Goal: Use online tool/utility: Utilize a website feature to perform a specific function

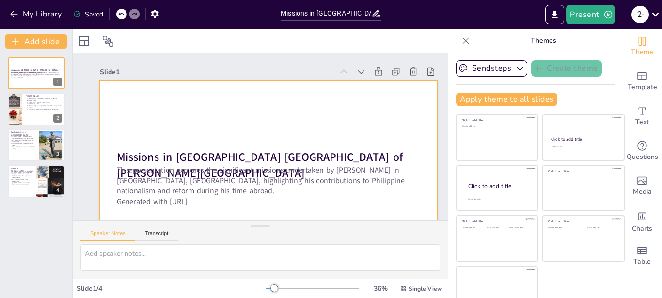
scroll to position [55, 0]
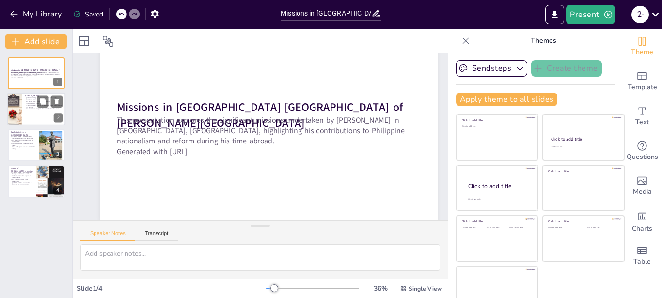
click at [31, 118] on div at bounding box center [36, 109] width 58 height 33
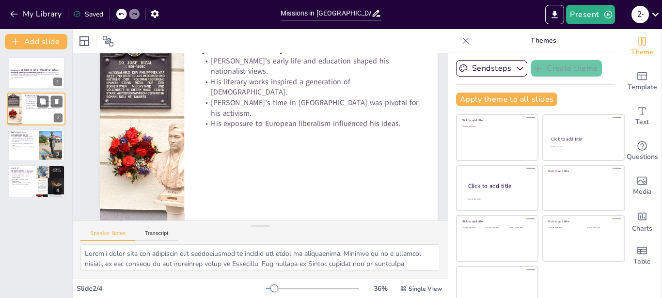
scroll to position [0, 0]
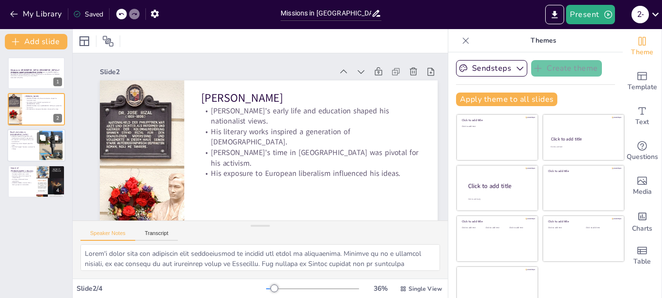
click at [17, 142] on p "His research on Philippine history was foundational." at bounding box center [23, 140] width 26 height 3
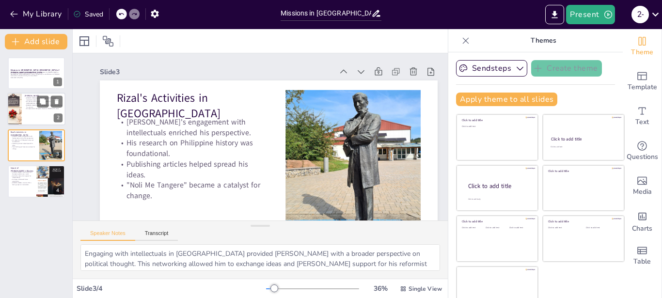
click at [15, 111] on div at bounding box center [14, 109] width 26 height 33
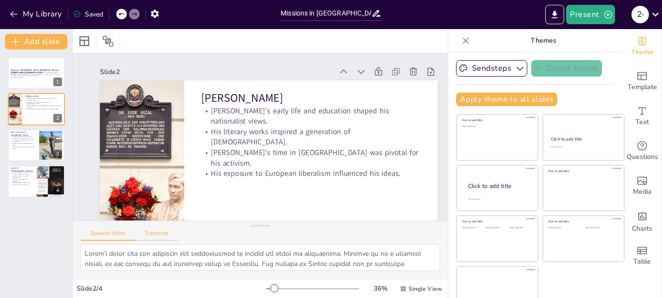
click at [147, 235] on button "Transcript" at bounding box center [156, 235] width 43 height 11
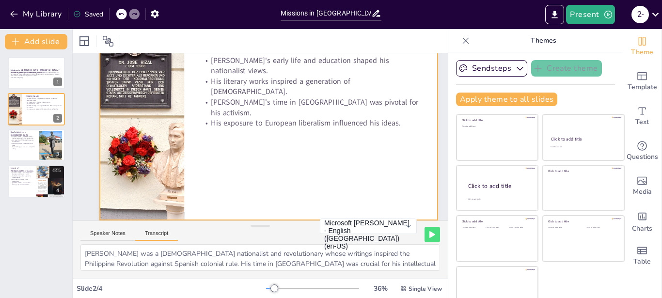
scroll to position [58, 0]
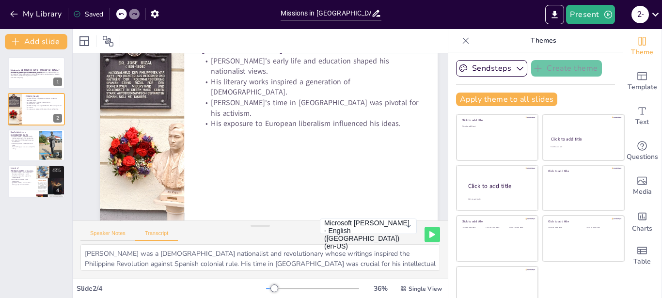
click at [121, 231] on button "Speaker Notes" at bounding box center [107, 235] width 55 height 11
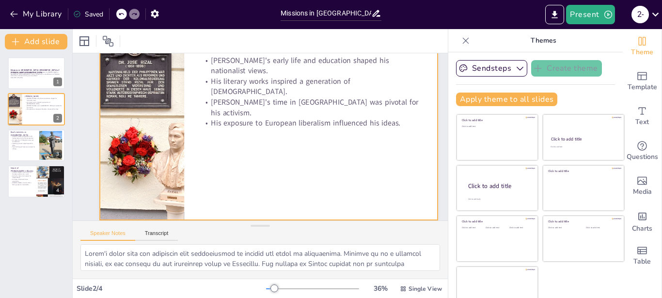
scroll to position [3, 0]
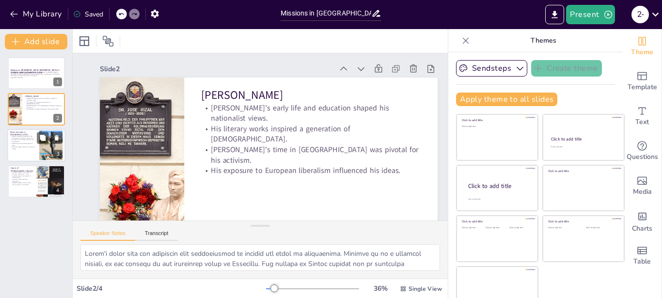
click at [33, 151] on div at bounding box center [36, 145] width 58 height 33
type textarea "Engaging with intellectuals in [GEOGRAPHIC_DATA] provided [PERSON_NAME] with a …"
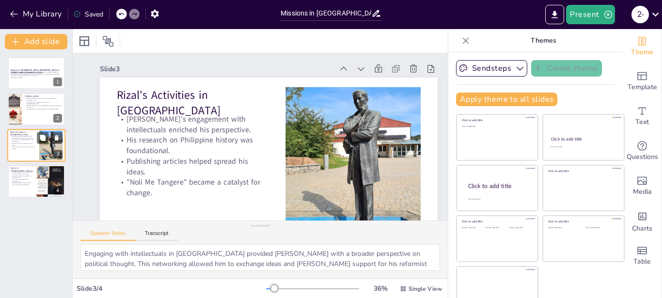
scroll to position [0, 0]
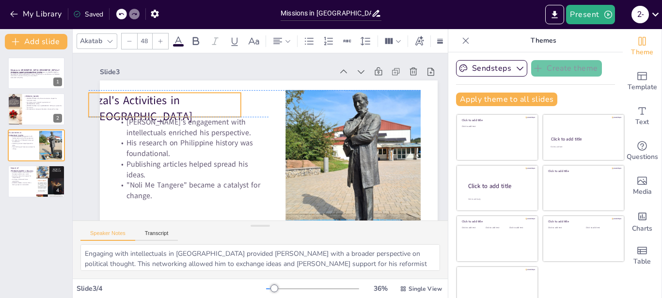
drag, startPoint x: 241, startPoint y: 94, endPoint x: 232, endPoint y: 98, distance: 9.4
click at [232, 98] on p "Rizal's Activities in [GEOGRAPHIC_DATA]" at bounding box center [165, 107] width 152 height 31
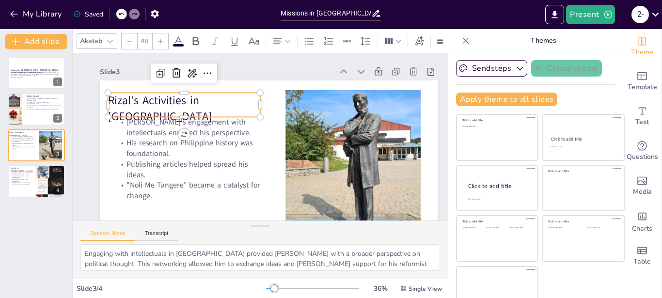
click at [236, 99] on p "Rizal's Activities in [GEOGRAPHIC_DATA]" at bounding box center [184, 107] width 152 height 31
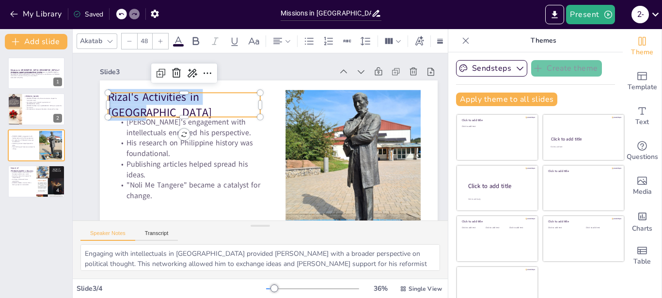
drag, startPoint x: 234, startPoint y: 104, endPoint x: 109, endPoint y: 105, distance: 125.4
click at [109, 105] on p "Rizal's Activities in [GEOGRAPHIC_DATA]" at bounding box center [184, 104] width 152 height 31
copy p "Rizal's Activities in [GEOGRAPHIC_DATA]"
click at [222, 176] on p "Publishing articles helped spread his ideas." at bounding box center [193, 169] width 152 height 21
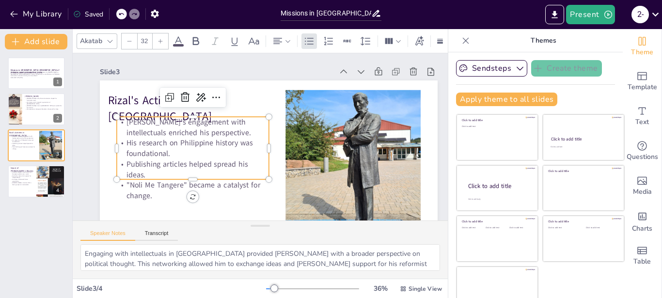
click at [242, 186] on p ""Noli Me Tangere" became a catalyst for change." at bounding box center [193, 190] width 152 height 21
click at [215, 173] on p "Publishing articles helped spread his ideas." at bounding box center [193, 169] width 152 height 21
click at [229, 148] on p "His research on Philippine history was foundational." at bounding box center [193, 148] width 152 height 21
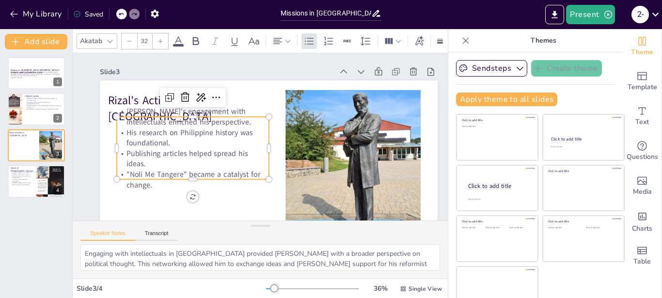
click at [122, 14] on icon at bounding box center [121, 14] width 5 height 2
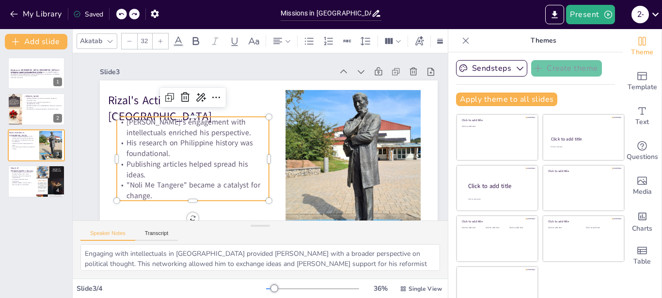
click at [126, 120] on p "[PERSON_NAME]'s engagement with intellectuals enriched his perspective." at bounding box center [193, 127] width 152 height 21
click at [124, 120] on p "[PERSON_NAME]'s engagement with intellectuals enriched his perspective." at bounding box center [193, 127] width 152 height 21
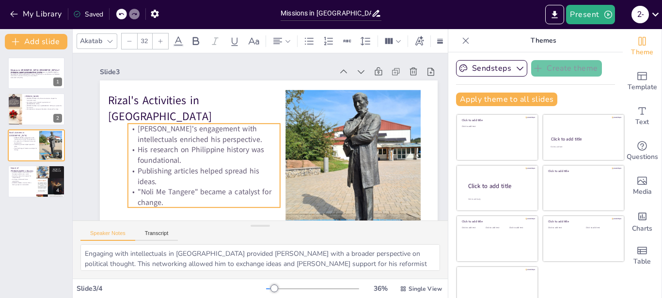
drag, startPoint x: 124, startPoint y: 121, endPoint x: 136, endPoint y: 127, distance: 12.8
click at [136, 127] on p "[PERSON_NAME]'s engagement with intellectuals enriched his perspective." at bounding box center [204, 133] width 152 height 21
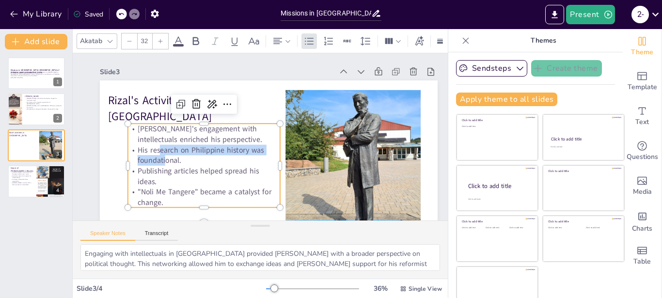
drag, startPoint x: 165, startPoint y: 157, endPoint x: 159, endPoint y: 150, distance: 9.7
click at [159, 150] on span "His research on Philippine history was foundational." at bounding box center [201, 155] width 126 height 21
click at [119, 13] on icon at bounding box center [121, 14] width 6 height 6
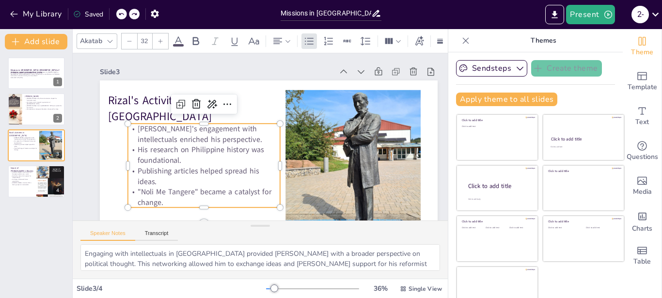
click at [119, 12] on icon at bounding box center [121, 14] width 6 height 6
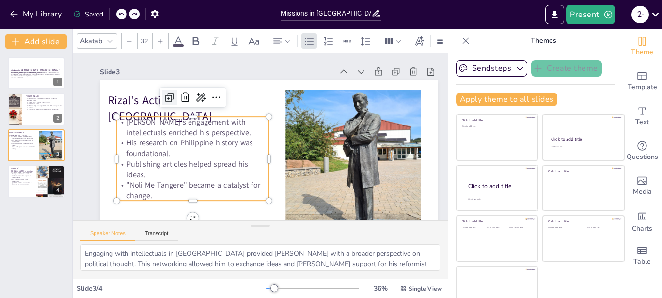
click at [169, 97] on icon at bounding box center [170, 98] width 12 height 12
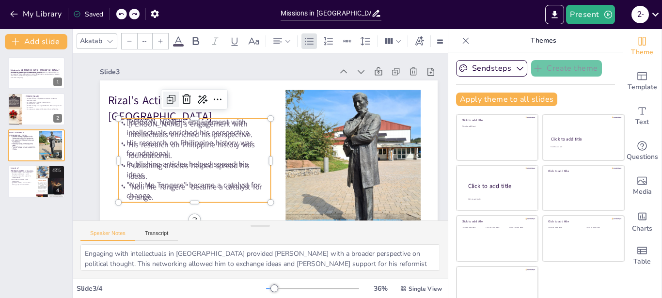
type input "32"
click at [120, 13] on icon at bounding box center [121, 14] width 6 height 6
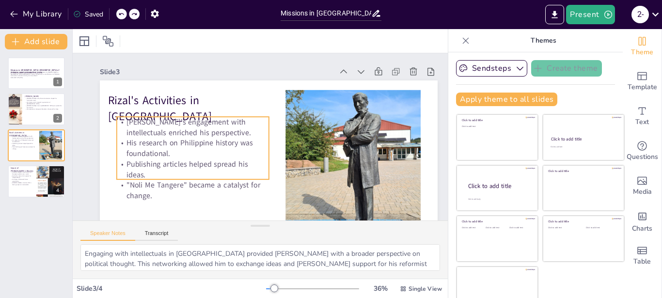
click at [125, 122] on p "[PERSON_NAME]'s engagement with intellectuals enriched his perspective." at bounding box center [193, 127] width 152 height 21
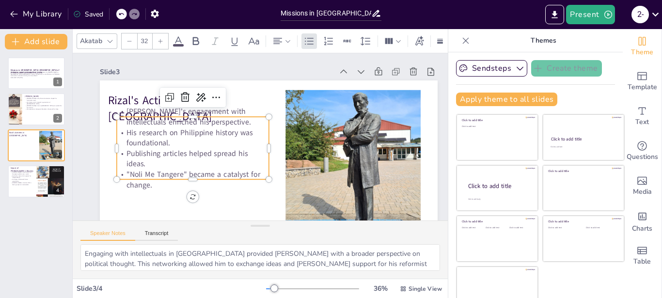
click at [124, 121] on p "[PERSON_NAME]'s engagement with intellectuals enriched his perspective." at bounding box center [193, 116] width 152 height 21
click at [133, 141] on span "His research on Philippine history was foundational." at bounding box center [189, 137] width 126 height 21
click at [133, 135] on span "His research on Philippine history was foundational." at bounding box center [189, 137] width 126 height 21
click at [120, 111] on p "[PERSON_NAME]'s engagement with intellectuals enriched his perspective." at bounding box center [193, 116] width 152 height 21
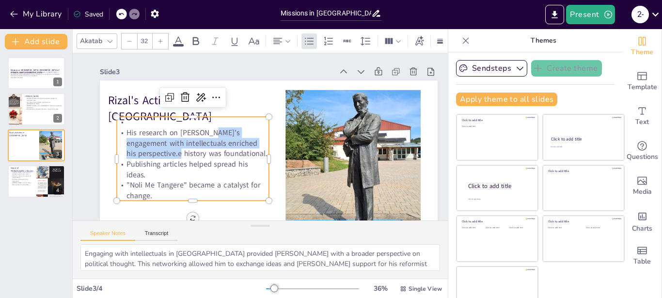
click at [128, 13] on div at bounding box center [127, 14] width 23 height 11
click at [122, 14] on icon at bounding box center [121, 14] width 6 height 6
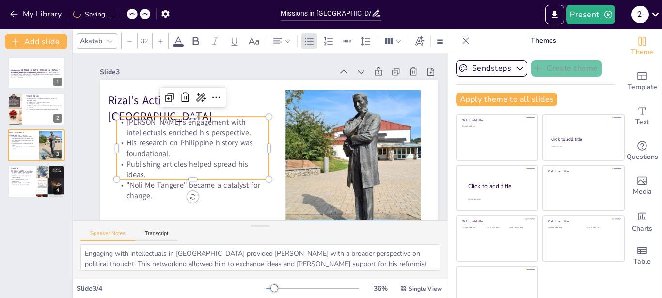
click at [127, 120] on p "[PERSON_NAME]'s engagement with intellectuals enriched his perspective." at bounding box center [193, 127] width 152 height 21
click at [128, 119] on p "[PERSON_NAME]'s engagement with intellectuals enriched his perspective." at bounding box center [193, 127] width 152 height 21
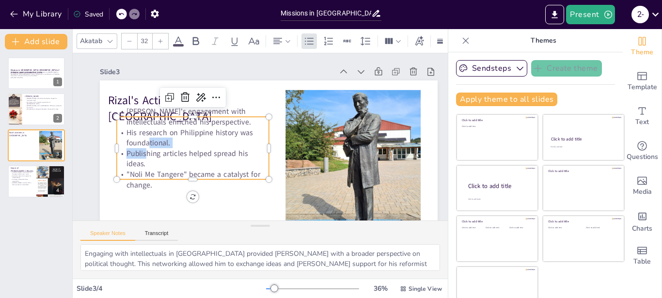
drag, startPoint x: 147, startPoint y: 146, endPoint x: 148, endPoint y: 154, distance: 7.3
click at [148, 154] on div "[PERSON_NAME]'s engagement with intellectuals enriched his perspective. His res…" at bounding box center [193, 148] width 152 height 84
click at [118, 13] on div at bounding box center [121, 14] width 11 height 11
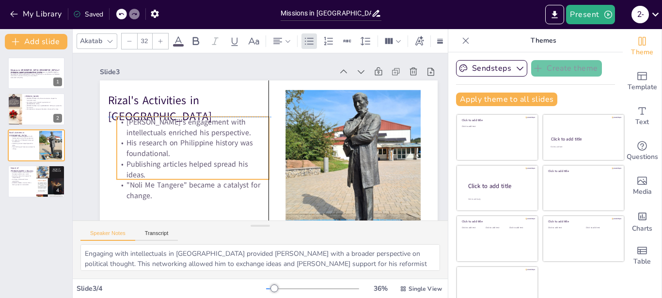
click at [126, 124] on p "[PERSON_NAME]'s engagement with intellectuals enriched his perspective." at bounding box center [193, 127] width 152 height 21
click at [125, 121] on p "[PERSON_NAME]'s engagement with intellectuals enriched his perspective." at bounding box center [193, 127] width 152 height 21
drag, startPoint x: 125, startPoint y: 121, endPoint x: 130, endPoint y: 119, distance: 5.1
click at [130, 119] on p "[PERSON_NAME]'s engagement with intellectuals enriched his perspective." at bounding box center [198, 127] width 152 height 21
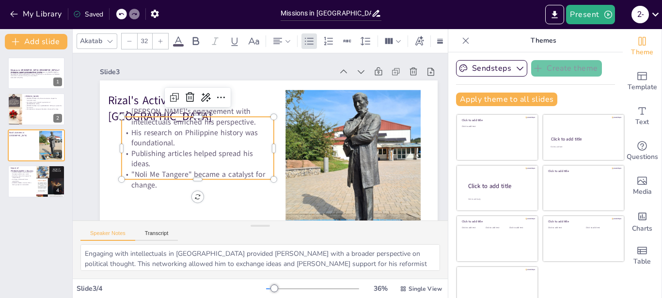
click at [131, 110] on p "[PERSON_NAME]'s engagement with intellectuals enriched his perspective." at bounding box center [198, 116] width 152 height 21
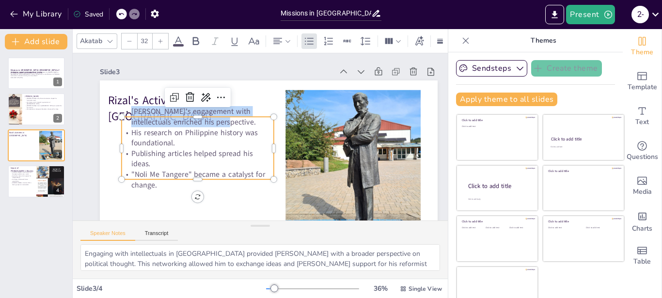
drag, startPoint x: 131, startPoint y: 110, endPoint x: 232, endPoint y: 172, distance: 118.4
click at [232, 172] on div "[PERSON_NAME]'s engagement with intellectuals enriched his perspective. His res…" at bounding box center [198, 148] width 152 height 84
copy span "[PERSON_NAME]'s engagement with intellectuals enriched his perspective."
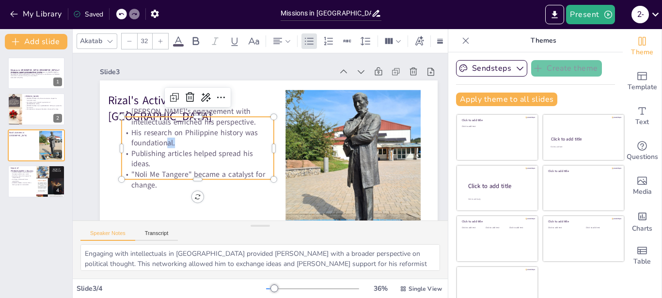
drag, startPoint x: 203, startPoint y: 142, endPoint x: 169, endPoint y: 140, distance: 34.9
click at [169, 140] on p "His research on Philippine history was foundational." at bounding box center [198, 137] width 152 height 21
drag, startPoint x: 169, startPoint y: 140, endPoint x: 157, endPoint y: 139, distance: 11.2
click at [157, 139] on span "His research on Philippine history was foundational." at bounding box center [194, 137] width 126 height 21
drag, startPoint x: 183, startPoint y: 145, endPoint x: 127, endPoint y: 132, distance: 57.7
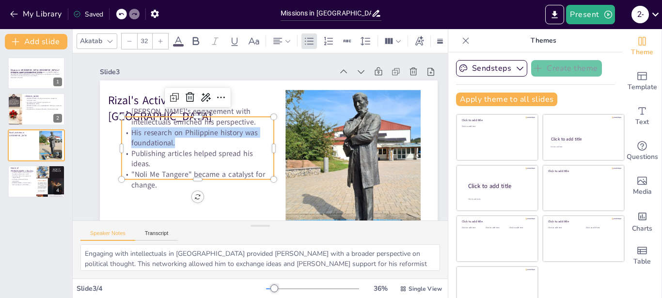
click at [127, 132] on p "His research on Philippine history was foundational." at bounding box center [198, 137] width 152 height 21
copy span "His research on Philippine history was foundational."
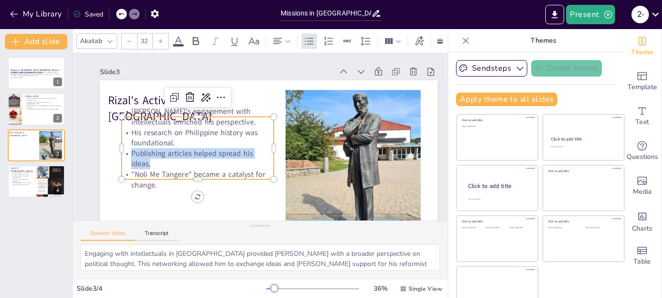
drag, startPoint x: 156, startPoint y: 165, endPoint x: 129, endPoint y: 148, distance: 31.3
click at [129, 148] on p "Publishing articles helped spread his ideas." at bounding box center [198, 158] width 152 height 21
copy span "Publishing articles helped spread his ideas."
click at [152, 186] on span ""Noli Me Tangere" became a catalyst for change." at bounding box center [198, 179] width 134 height 21
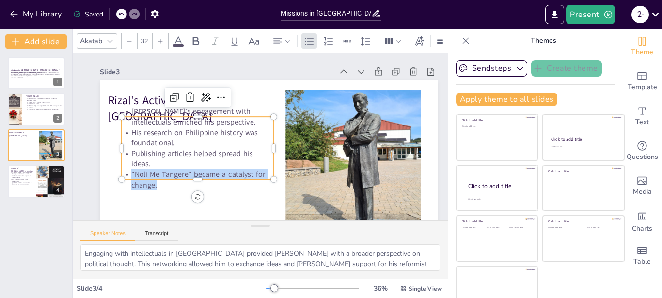
drag, startPoint x: 161, startPoint y: 188, endPoint x: 128, endPoint y: 176, distance: 34.6
click at [128, 176] on p ""Noli Me Tangere" became a catalyst for change." at bounding box center [198, 179] width 152 height 21
copy span ""Noli Me Tangere" became a catalyst for change."
click at [24, 177] on p "He built a network of support for independence." at bounding box center [21, 176] width 23 height 3
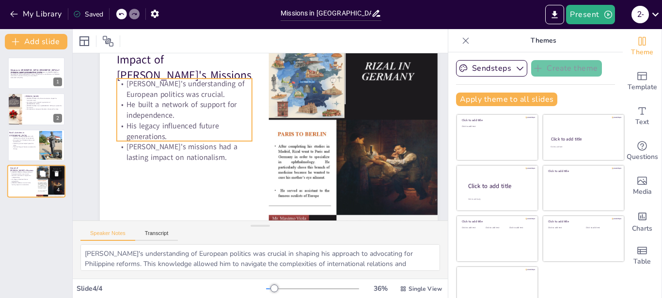
scroll to position [39, 0]
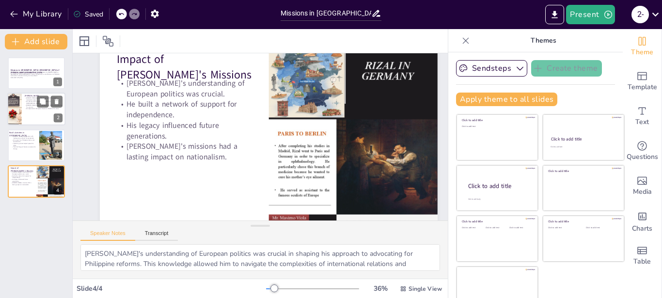
click at [32, 112] on div at bounding box center [36, 109] width 58 height 33
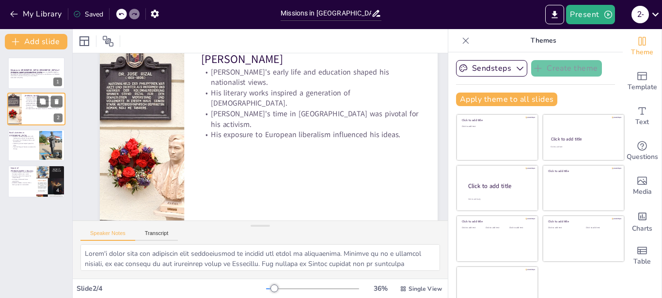
scroll to position [0, 0]
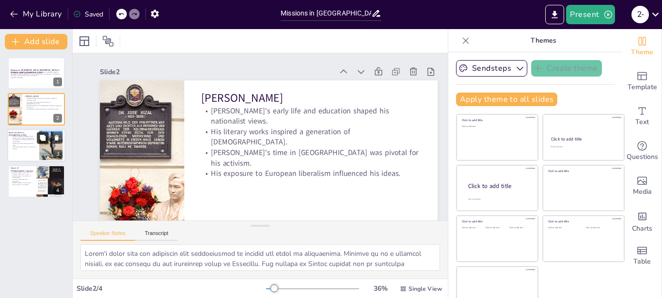
click at [39, 138] on button at bounding box center [43, 138] width 12 height 12
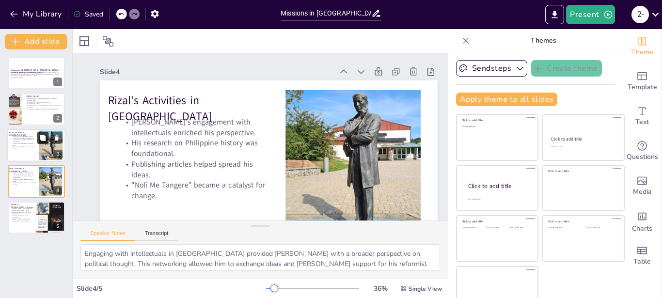
scroll to position [38, 0]
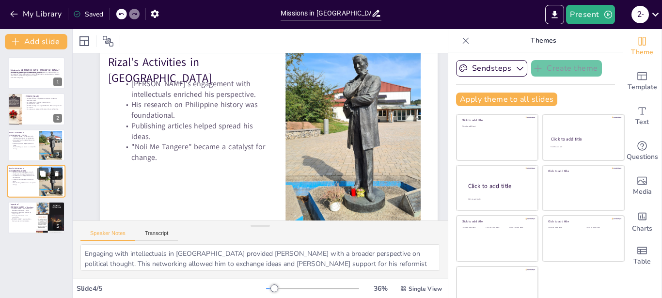
click at [55, 170] on button at bounding box center [57, 174] width 12 height 12
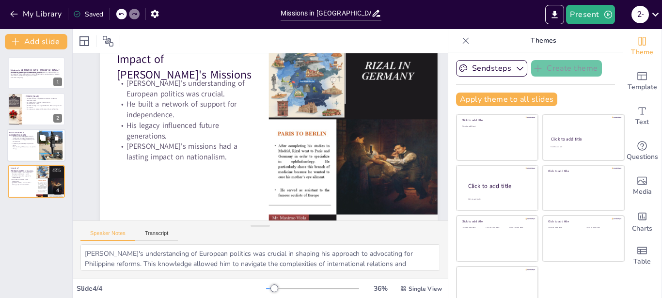
click at [17, 140] on p "His research on Philippine history was foundational." at bounding box center [24, 140] width 26 height 3
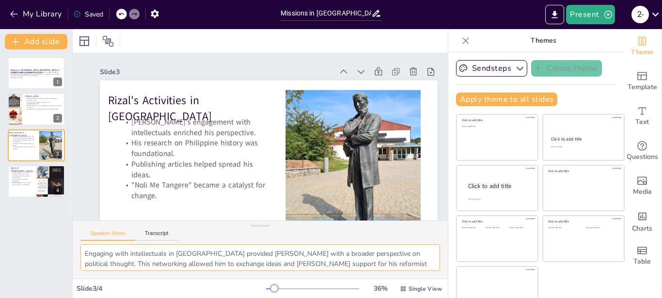
scroll to position [23, 0]
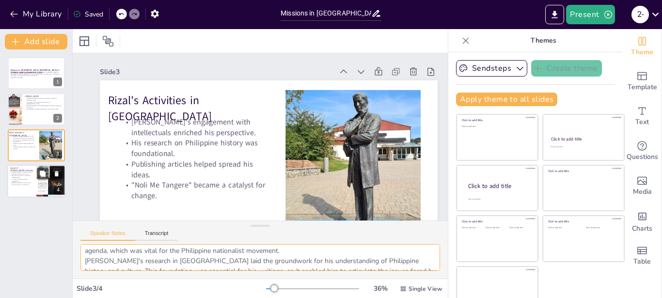
click at [31, 182] on p "His legacy influenced future generations." at bounding box center [21, 179] width 23 height 3
type textarea "[PERSON_NAME]'s understanding of European politics was crucial in shaping his a…"
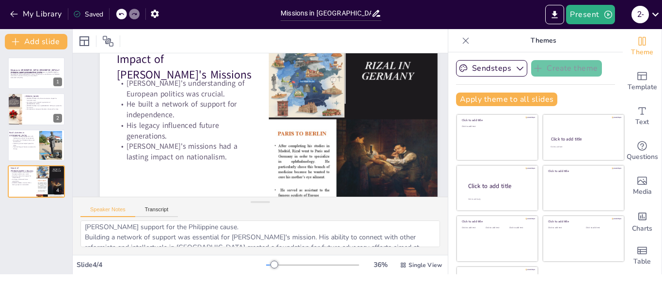
scroll to position [38, 0]
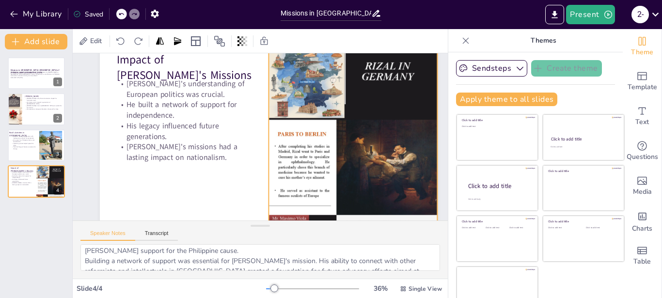
click at [328, 93] on div at bounding box center [352, 137] width 169 height 225
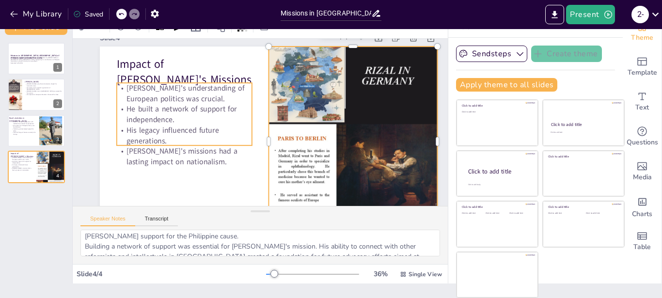
scroll to position [0, 0]
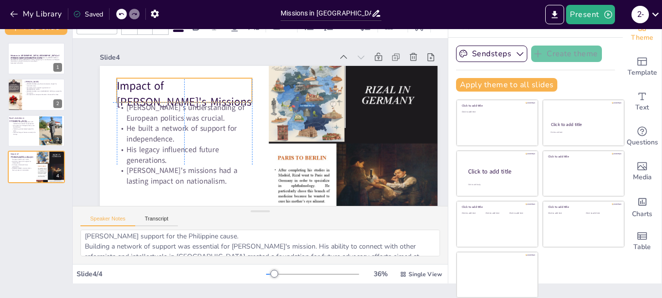
click at [240, 81] on p "Impact of [PERSON_NAME]'s Missions" at bounding box center [184, 93] width 135 height 31
click at [240, 80] on p "Impact of [PERSON_NAME]'s Missions" at bounding box center [184, 93] width 135 height 31
click at [238, 85] on p "Impact of [PERSON_NAME]'s Missions" at bounding box center [179, 93] width 135 height 31
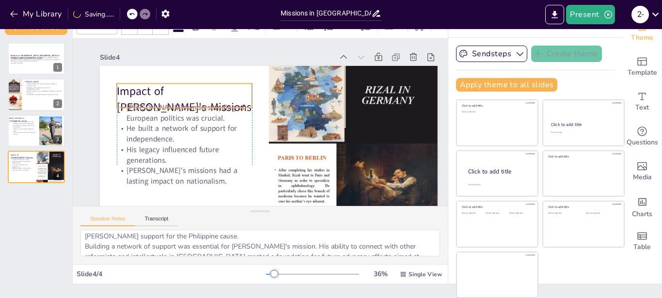
drag, startPoint x: 238, startPoint y: 85, endPoint x: 244, endPoint y: 91, distance: 7.9
click at [244, 91] on p "Impact of [PERSON_NAME]'s Missions" at bounding box center [184, 98] width 135 height 31
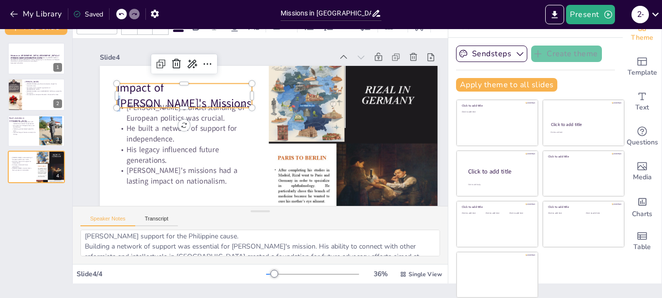
drag, startPoint x: 170, startPoint y: 95, endPoint x: 173, endPoint y: 87, distance: 8.5
click at [173, 87] on div "Impact of [PERSON_NAME]'s Missions" at bounding box center [184, 95] width 135 height 24
click at [201, 91] on p "Impact of [PERSON_NAME]'s Missions" at bounding box center [184, 95] width 135 height 31
drag, startPoint x: 214, startPoint y: 96, endPoint x: 238, endPoint y: 94, distance: 24.3
click at [238, 94] on p "Impact of [PERSON_NAME]'s Missions" at bounding box center [184, 95] width 135 height 31
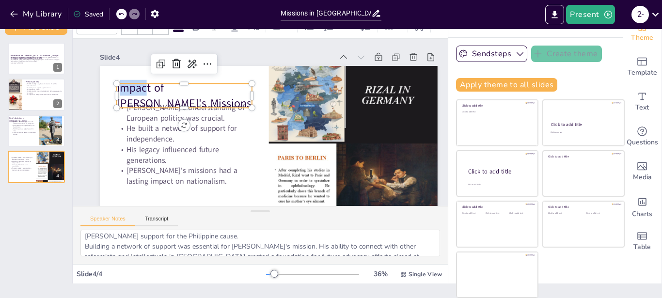
drag, startPoint x: 127, startPoint y: 98, endPoint x: 148, endPoint y: 99, distance: 20.8
click at [147, 99] on p "Impact of [PERSON_NAME]'s Missions" at bounding box center [184, 95] width 135 height 31
click at [246, 97] on p "Impact of [PERSON_NAME]'s Missions" at bounding box center [184, 95] width 135 height 31
drag, startPoint x: 245, startPoint y: 97, endPoint x: 217, endPoint y: 97, distance: 28.1
click at [217, 97] on p "Impact of [PERSON_NAME]'s Missions" at bounding box center [184, 95] width 135 height 31
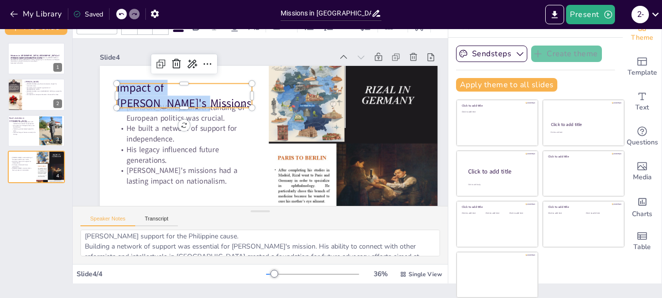
copy p "Impact of [PERSON_NAME]'s Missions"
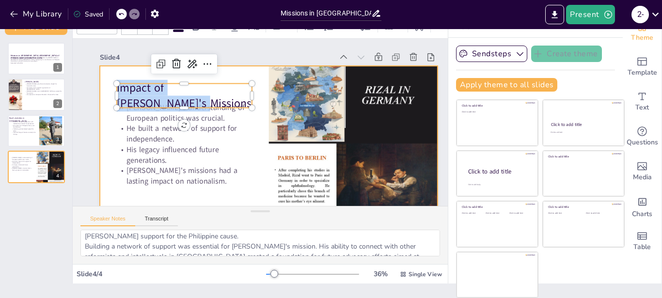
click at [172, 177] on p "[PERSON_NAME]'s missions had a lasting impact on nationalism." at bounding box center [184, 175] width 135 height 21
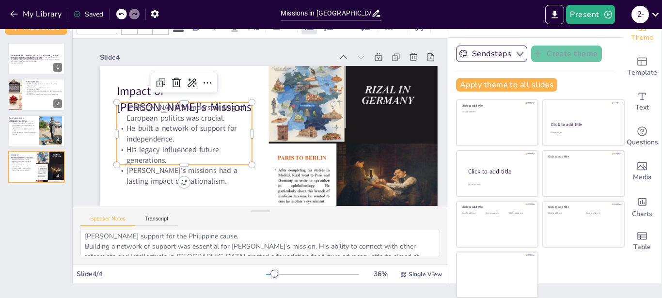
type input "32"
click at [208, 170] on p "[PERSON_NAME]'s missions had a lasting impact on nationalism." at bounding box center [184, 175] width 135 height 21
click at [194, 117] on p "[PERSON_NAME]'s understanding of European politics was crucial." at bounding box center [184, 112] width 135 height 21
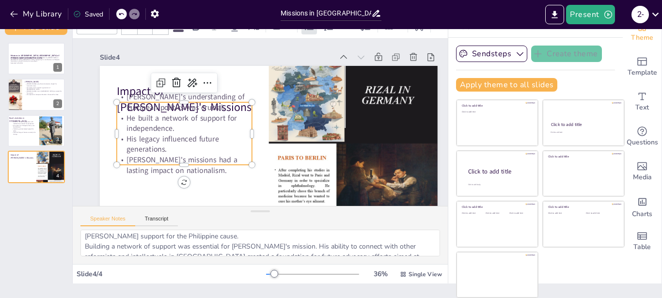
click at [118, 16] on div at bounding box center [121, 14] width 11 height 11
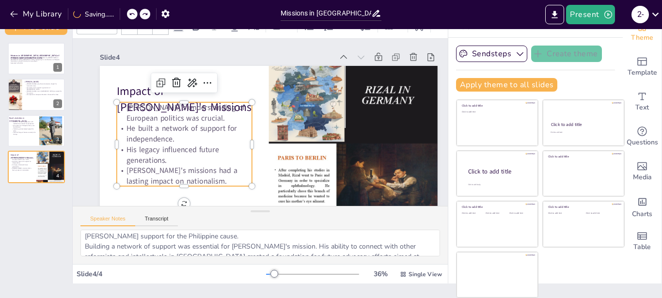
click at [192, 120] on p "[PERSON_NAME]'s understanding of European politics was crucial." at bounding box center [184, 112] width 135 height 21
click at [195, 120] on p "[PERSON_NAME]'s understanding of European politics was crucial." at bounding box center [184, 112] width 135 height 21
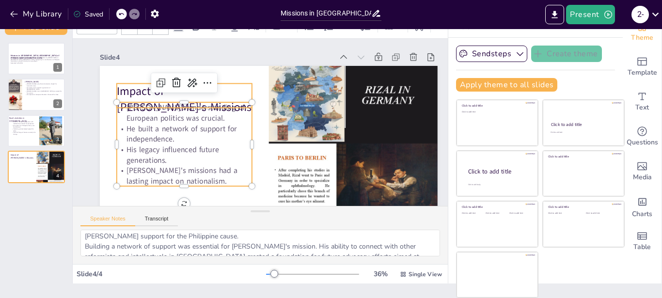
click at [241, 65] on div "Slide 4 Impact of [PERSON_NAME]'s Missions [PERSON_NAME]'s understanding of Eur…" at bounding box center [269, 152] width 338 height 205
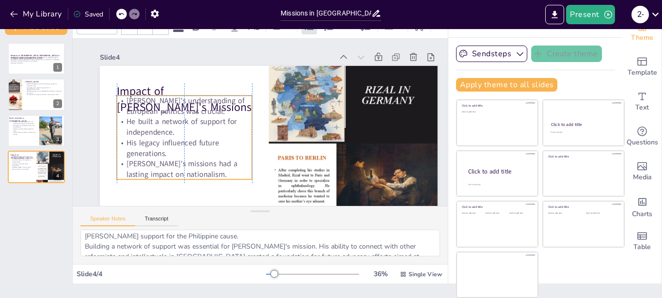
click at [191, 114] on p "[PERSON_NAME]'s understanding of European politics was crucial." at bounding box center [184, 105] width 135 height 21
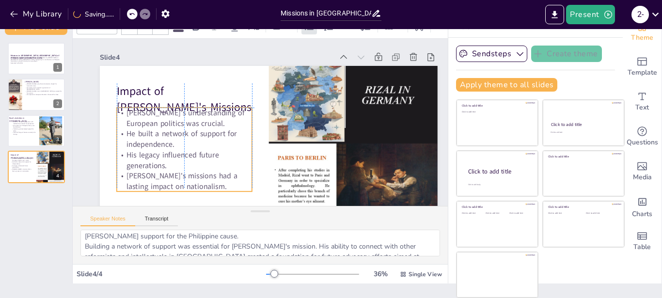
drag, startPoint x: 191, startPoint y: 114, endPoint x: 194, endPoint y: 122, distance: 7.7
click at [194, 122] on p "[PERSON_NAME]'s understanding of European politics was crucial." at bounding box center [184, 118] width 135 height 21
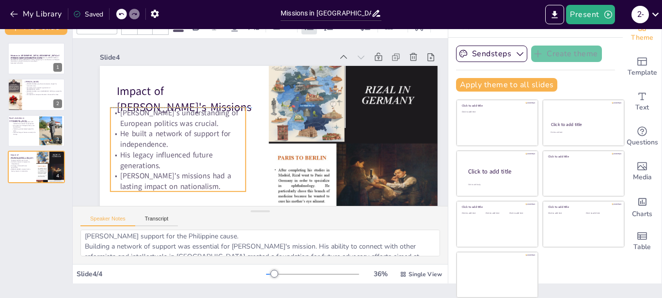
click at [190, 123] on p "[PERSON_NAME]'s understanding of European politics was crucial." at bounding box center [177, 118] width 135 height 21
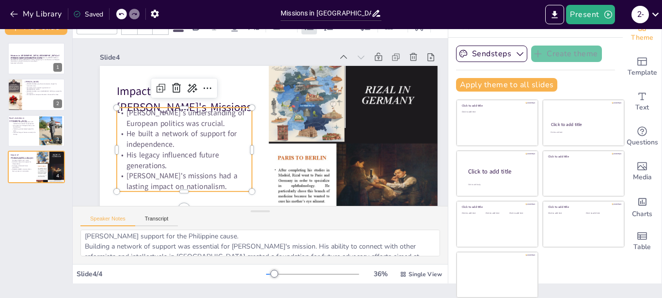
click at [184, 123] on p "[PERSON_NAME]'s understanding of European politics was crucial." at bounding box center [184, 118] width 135 height 21
click at [190, 123] on p "[PERSON_NAME]'s understanding of European politics was crucial." at bounding box center [184, 118] width 135 height 21
click at [187, 124] on p "[PERSON_NAME]'s understanding of European politics was crucial." at bounding box center [184, 118] width 135 height 21
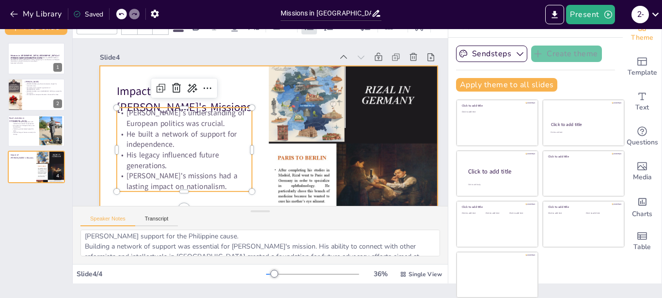
click at [258, 93] on div at bounding box center [269, 161] width 338 height 190
click at [127, 110] on p "[PERSON_NAME]'s understanding of European politics was crucial." at bounding box center [184, 118] width 135 height 21
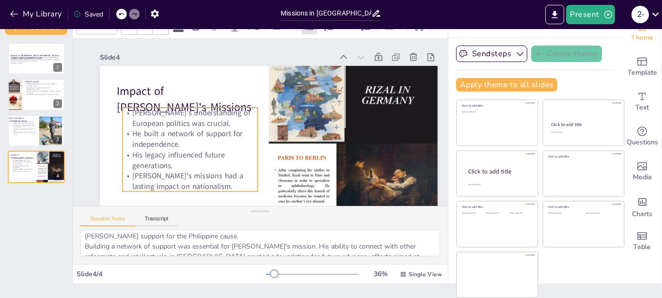
drag, startPoint x: 127, startPoint y: 110, endPoint x: 133, endPoint y: 109, distance: 5.8
click at [133, 109] on p "[PERSON_NAME]'s understanding of European politics was crucial." at bounding box center [190, 118] width 135 height 21
click at [132, 112] on span "[PERSON_NAME]'s understanding of European politics was crucial." at bounding box center [191, 118] width 118 height 21
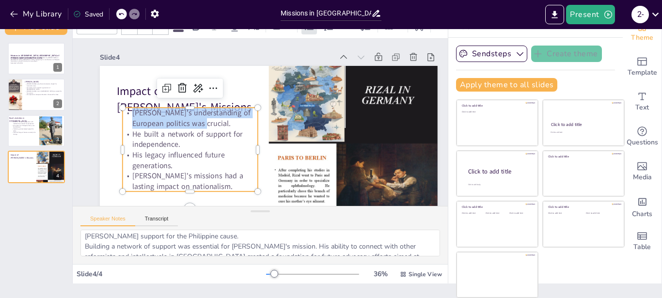
drag, startPoint x: 132, startPoint y: 112, endPoint x: 194, endPoint y: 122, distance: 62.7
click at [194, 122] on span "[PERSON_NAME]'s understanding of European politics was crucial." at bounding box center [191, 118] width 118 height 21
copy span "[PERSON_NAME]'s understanding of European politics was crucial."
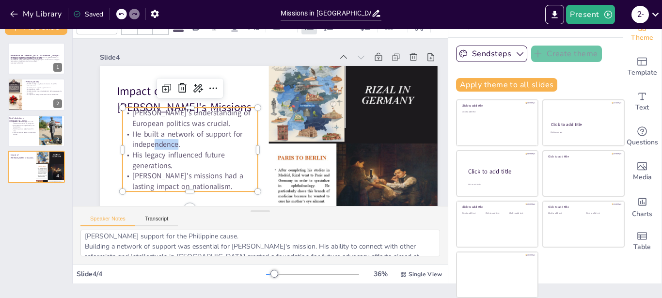
drag, startPoint x: 178, startPoint y: 146, endPoint x: 154, endPoint y: 148, distance: 24.3
click at [154, 148] on span "He built a network of support for independence." at bounding box center [187, 139] width 110 height 21
click at [193, 143] on p "He built a network of support for independence." at bounding box center [190, 139] width 135 height 21
drag, startPoint x: 180, startPoint y: 145, endPoint x: 131, endPoint y: 135, distance: 50.4
click at [131, 135] on p "He built a network of support for independence." at bounding box center [190, 139] width 135 height 21
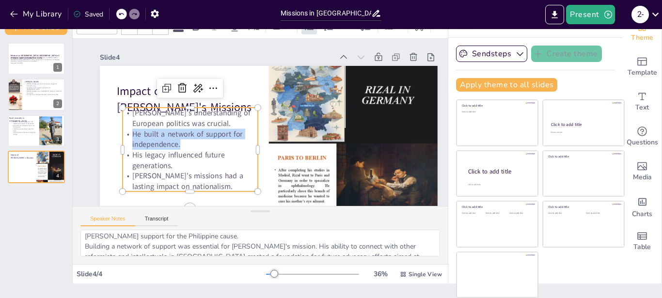
copy span "He built a network of support for independence."
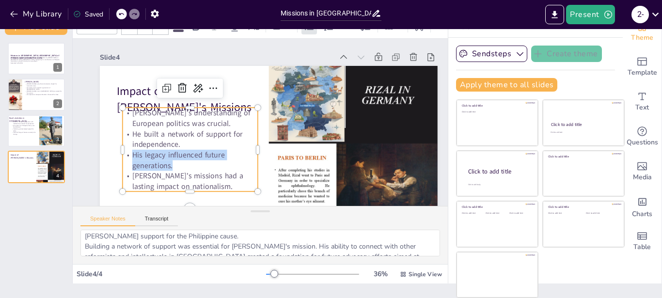
drag, startPoint x: 173, startPoint y: 165, endPoint x: 132, endPoint y: 158, distance: 41.8
click at [132, 158] on p "His legacy influenced future generations." at bounding box center [190, 160] width 135 height 21
copy span "His legacy influenced future generations."
drag, startPoint x: 182, startPoint y: 186, endPoint x: 142, endPoint y: 184, distance: 39.8
click at [142, 184] on span "[PERSON_NAME]'s missions had a lasting impact on nationalism." at bounding box center [187, 180] width 111 height 21
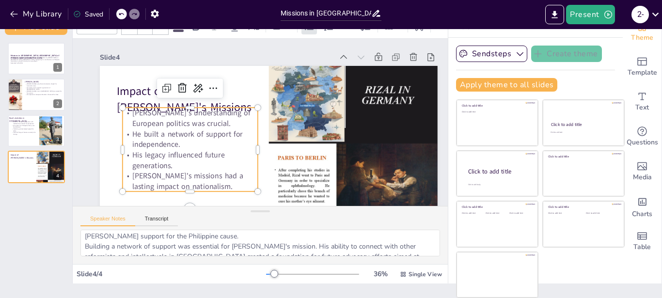
click at [187, 183] on p "[PERSON_NAME]'s missions had a lasting impact on nationalism." at bounding box center [190, 180] width 135 height 21
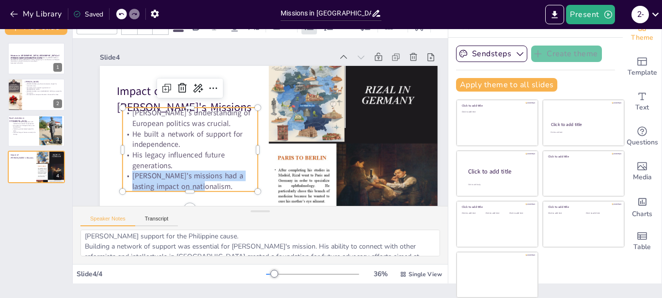
drag, startPoint x: 184, startPoint y: 186, endPoint x: 134, endPoint y: 177, distance: 50.8
click at [134, 177] on p "[PERSON_NAME]'s missions had a lasting impact on nationalism." at bounding box center [190, 180] width 135 height 21
copy span "[PERSON_NAME]'s missions had a lasting impact on nationalism."
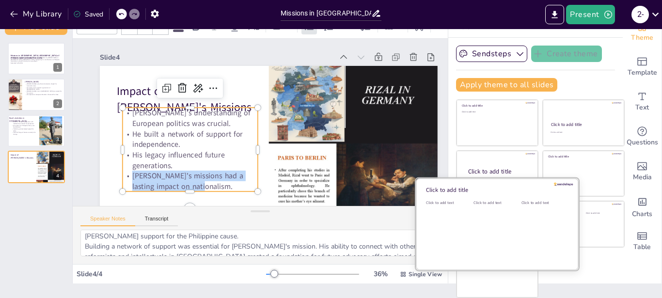
click at [478, 255] on div "Click to add text" at bounding box center [495, 230] width 44 height 60
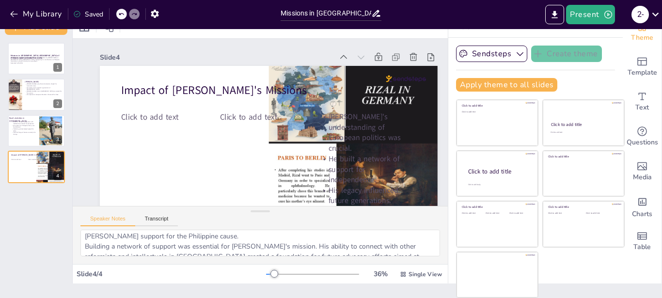
click at [121, 14] on icon at bounding box center [121, 14] width 5 height 2
click at [21, 132] on p ""Noli Me Tangere" became a catalyst for change." at bounding box center [24, 133] width 26 height 3
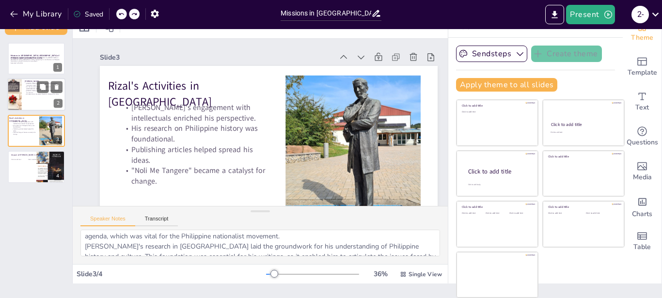
click at [24, 109] on div at bounding box center [36, 94] width 58 height 33
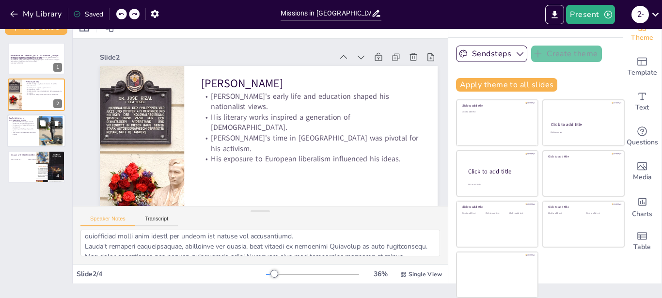
click at [29, 132] on p ""Noli Me Tangere" became a catalyst for change." at bounding box center [24, 133] width 26 height 3
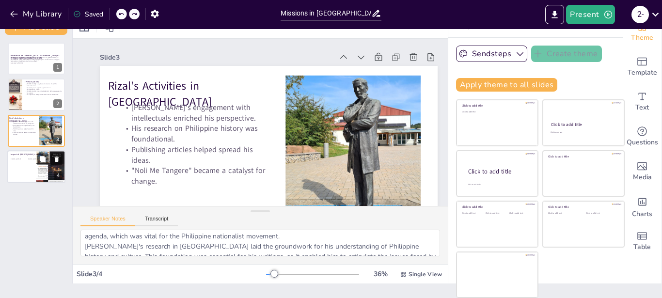
click at [28, 159] on div at bounding box center [36, 166] width 58 height 33
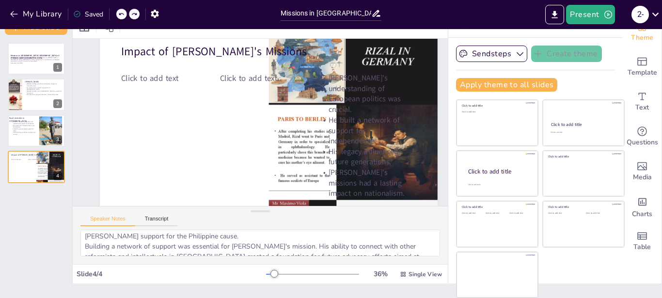
scroll to position [38, 0]
click at [121, 11] on icon at bounding box center [121, 14] width 6 height 6
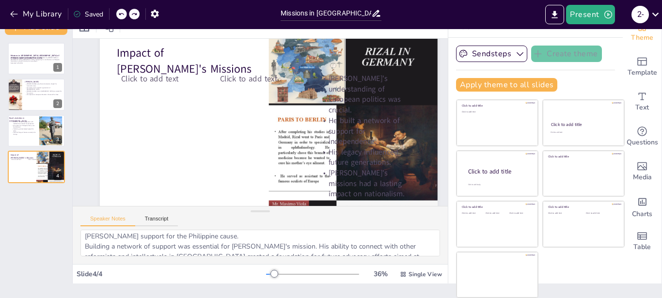
click at [121, 11] on icon at bounding box center [121, 14] width 6 height 6
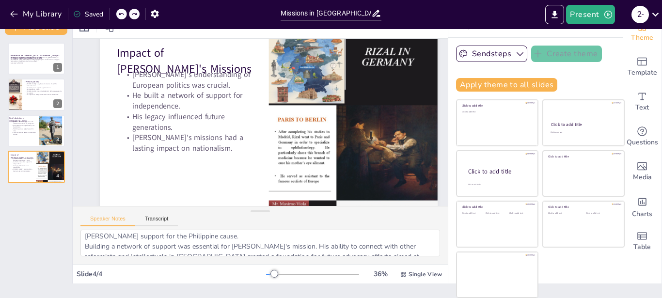
scroll to position [39, 0]
click at [16, 137] on div at bounding box center [36, 130] width 58 height 33
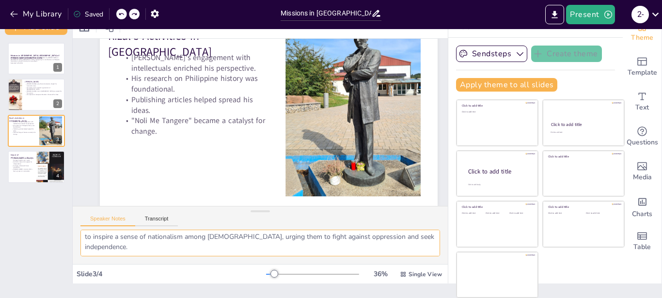
scroll to position [1, 0]
drag, startPoint x: 83, startPoint y: 240, endPoint x: 289, endPoint y: 279, distance: 209.0
click at [289, 256] on textarea "Engaging with intellectuals in [GEOGRAPHIC_DATA] provided [PERSON_NAME] with a …" at bounding box center [259, 243] width 359 height 27
click at [384, 250] on textarea "Engaging with intellectuals in [GEOGRAPHIC_DATA] provided [PERSON_NAME] with a …" at bounding box center [259, 243] width 359 height 27
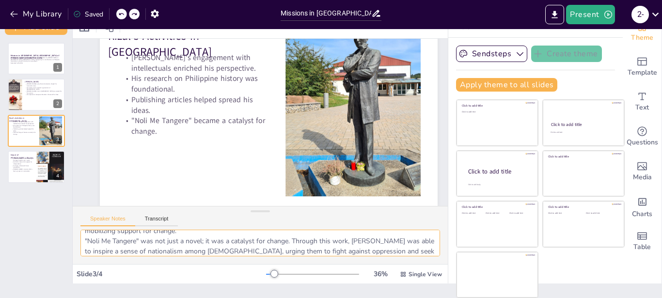
scroll to position [81, 0]
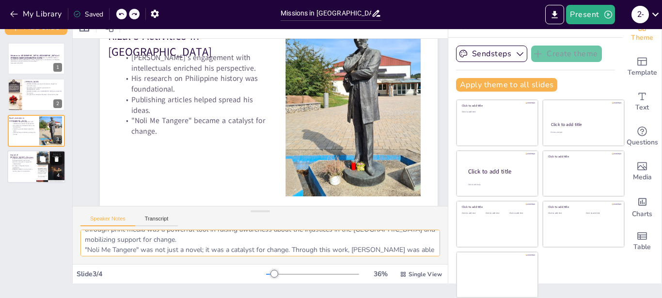
drag, startPoint x: 17, startPoint y: 158, endPoint x: 23, endPoint y: 153, distance: 7.5
click at [17, 159] on p "[PERSON_NAME]'s understanding of European politics was crucial." at bounding box center [22, 158] width 23 height 3
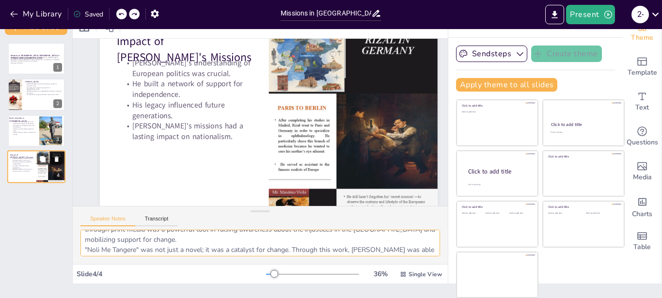
type textarea "[PERSON_NAME]'s understanding of European politics was crucial in shaping his a…"
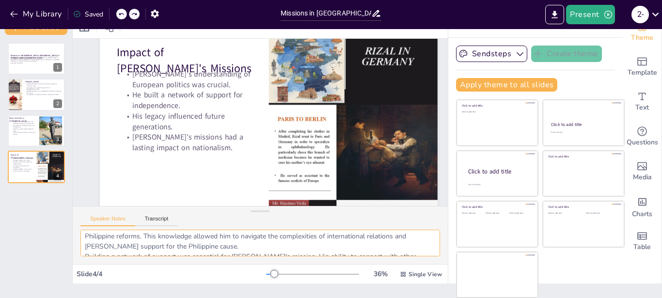
scroll to position [0, 0]
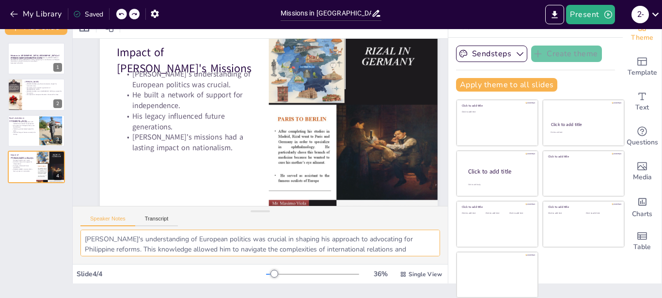
drag, startPoint x: 214, startPoint y: 246, endPoint x: 81, endPoint y: 223, distance: 135.1
click at [81, 230] on textarea "[PERSON_NAME]'s understanding of European politics was crucial in shaping his a…" at bounding box center [259, 243] width 359 height 27
click at [385, 236] on textarea "[PERSON_NAME]'s understanding of European politics was crucial in shaping his a…" at bounding box center [259, 243] width 359 height 27
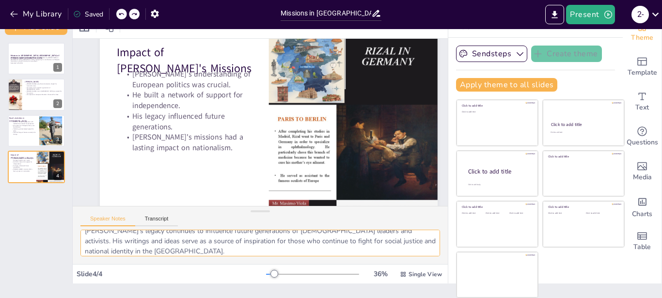
scroll to position [92, 0]
